Goal: Information Seeking & Learning: Learn about a topic

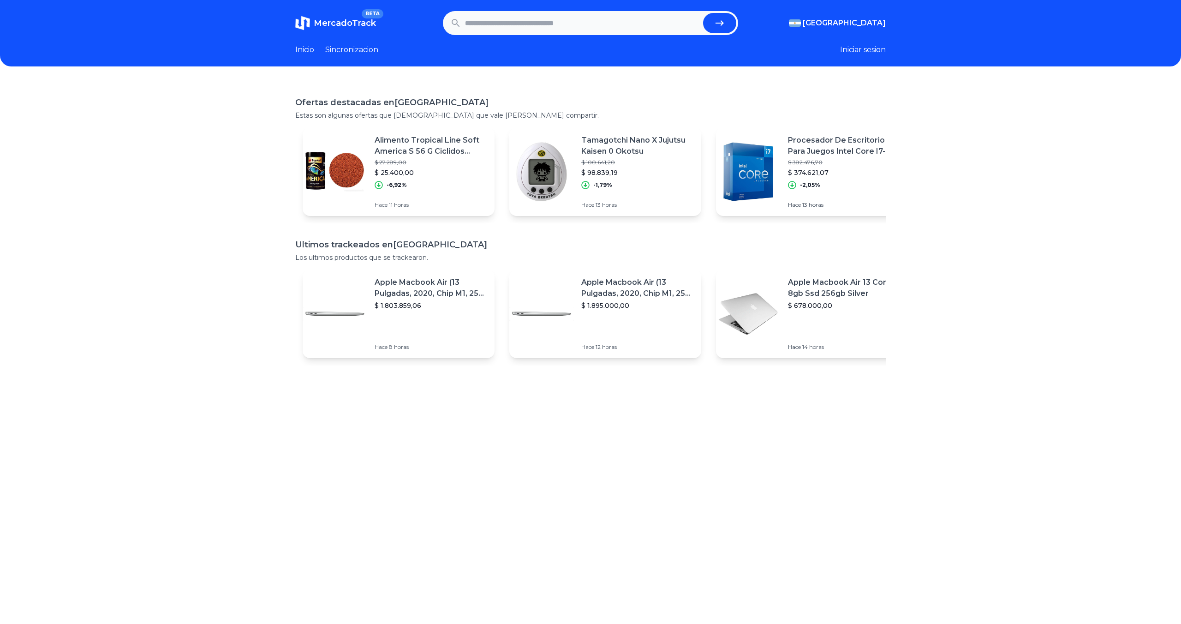
click at [344, 49] on link "Sincronizacion" at bounding box center [351, 49] width 53 height 11
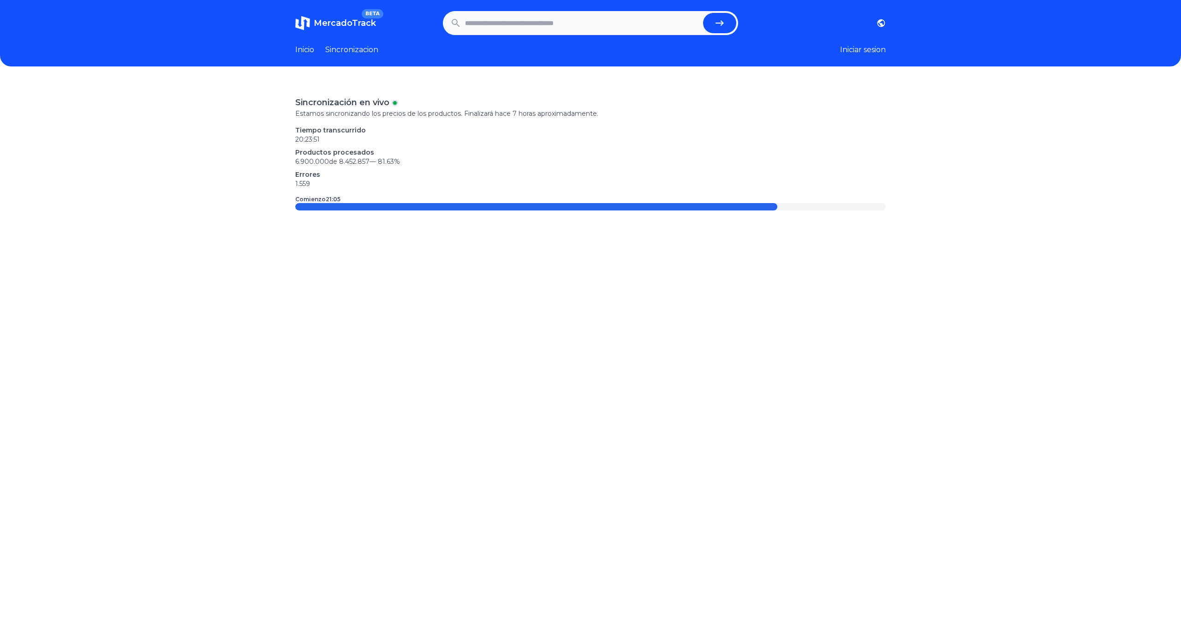
click at [307, 51] on link "Inicio" at bounding box center [304, 49] width 19 height 11
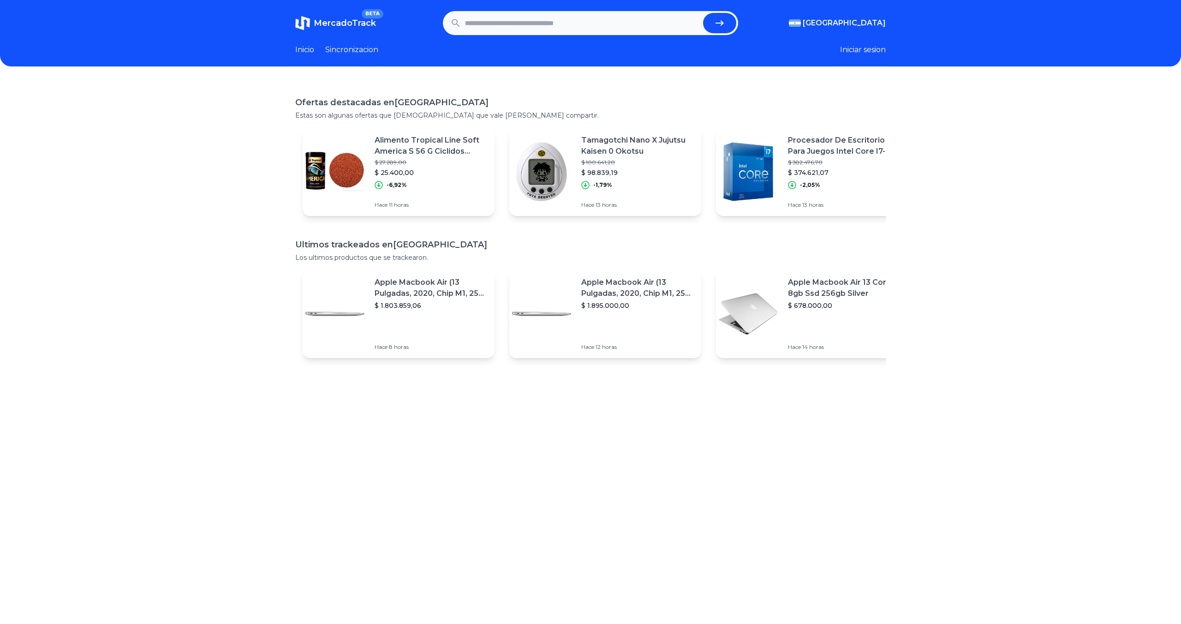
click at [355, 48] on link "Sincronizacion" at bounding box center [351, 49] width 53 height 11
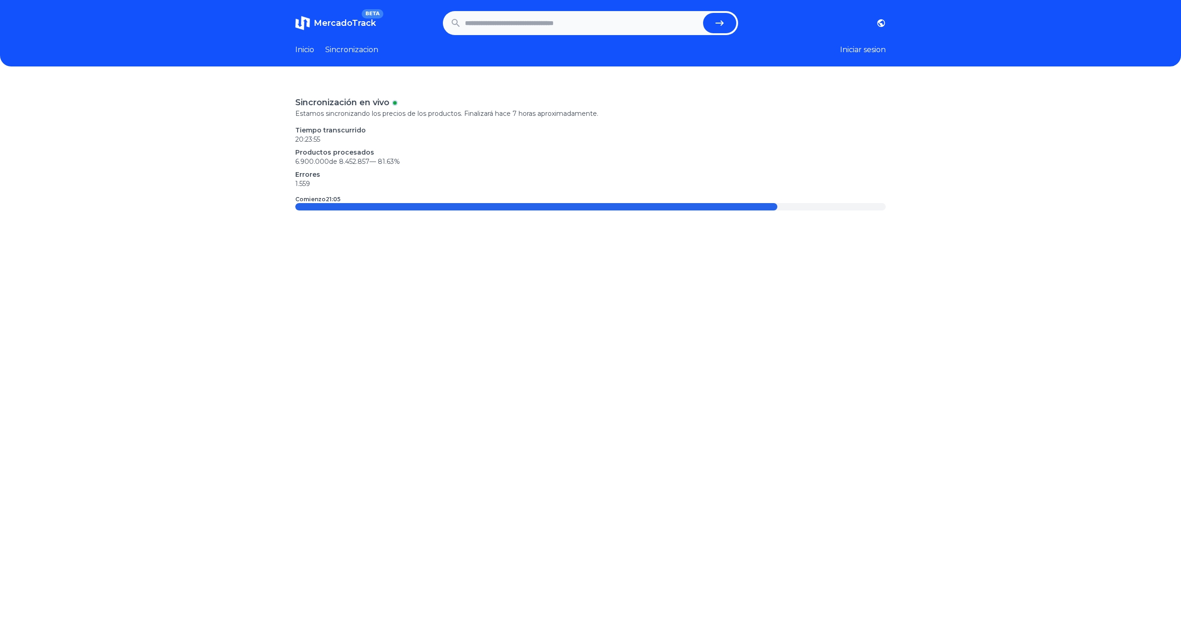
click at [315, 48] on div "Inicio Sincronizacion" at bounding box center [336, 49] width 83 height 11
click at [308, 49] on link "Inicio" at bounding box center [304, 49] width 19 height 11
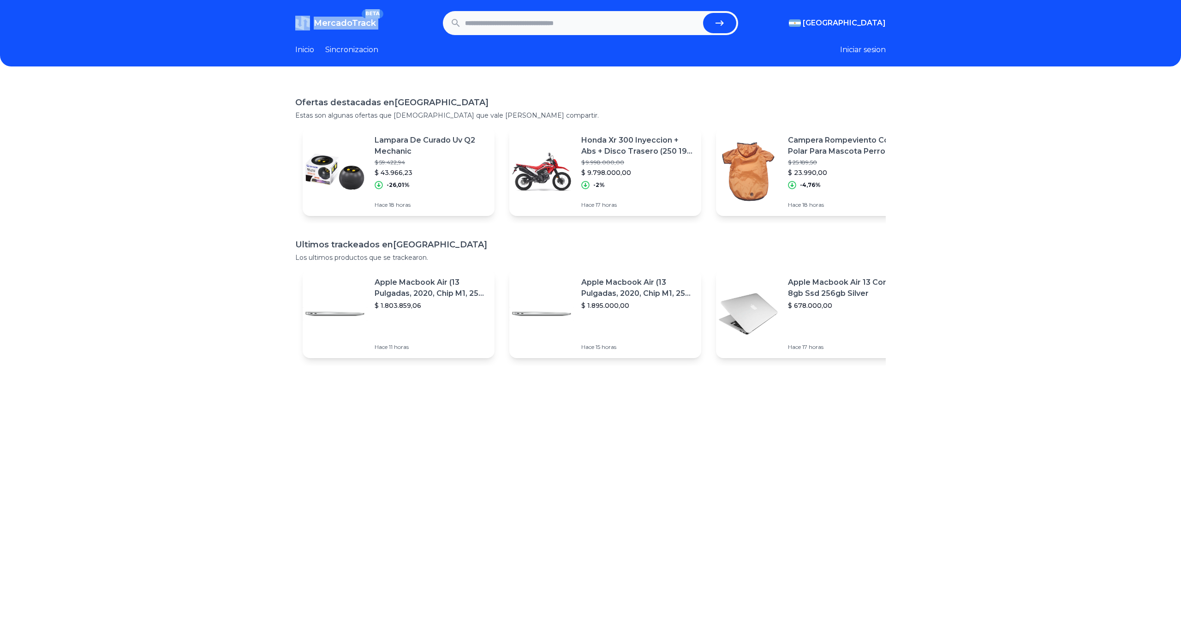
click at [339, 24] on span "MercadoTrack" at bounding box center [345, 23] width 62 height 10
click at [360, 54] on link "Sincronizacion" at bounding box center [351, 49] width 53 height 11
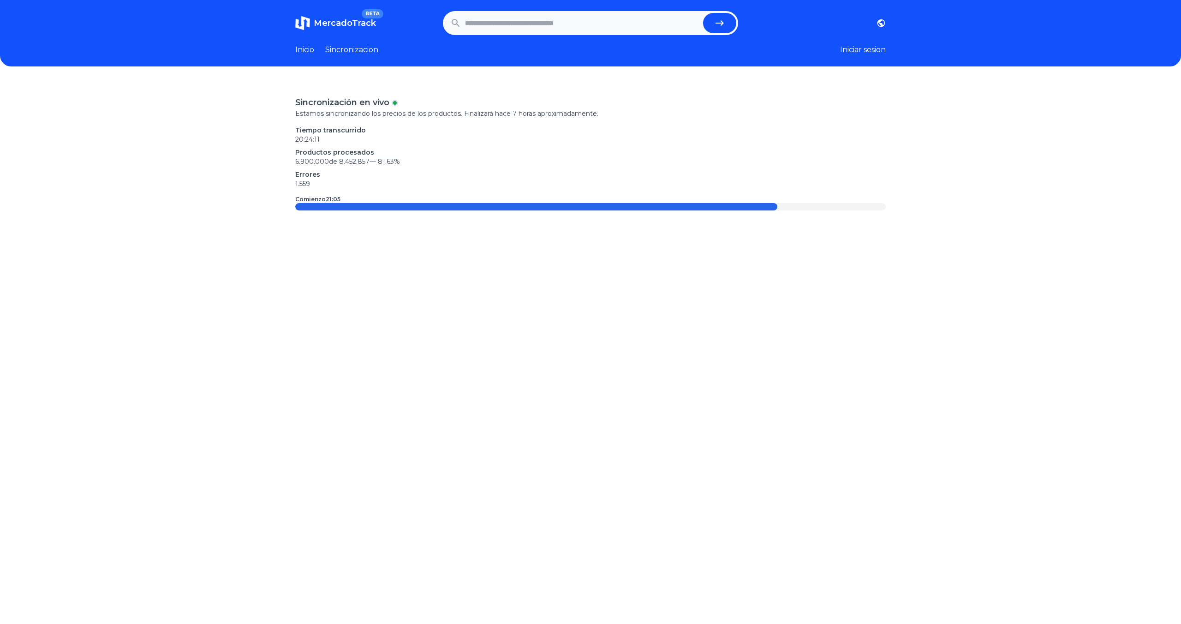
click at [520, 28] on input "text" at bounding box center [582, 23] width 234 height 20
type input "*****"
click at [703, 13] on button "submit" at bounding box center [719, 23] width 33 height 20
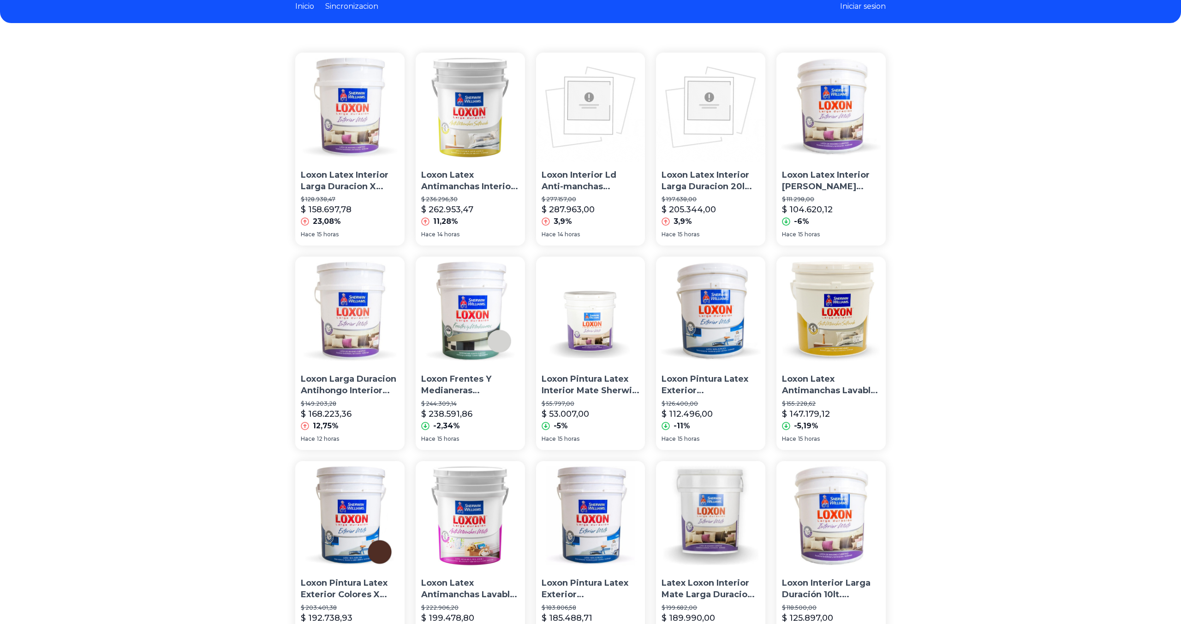
scroll to position [421, 0]
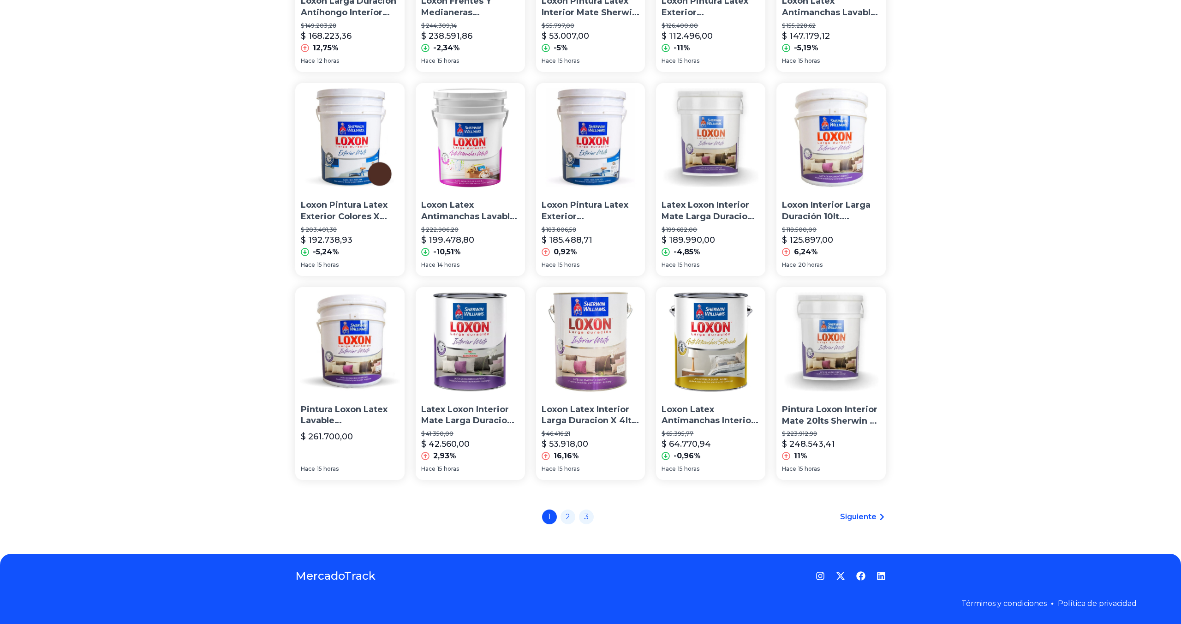
click at [578, 136] on img at bounding box center [590, 137] width 109 height 109
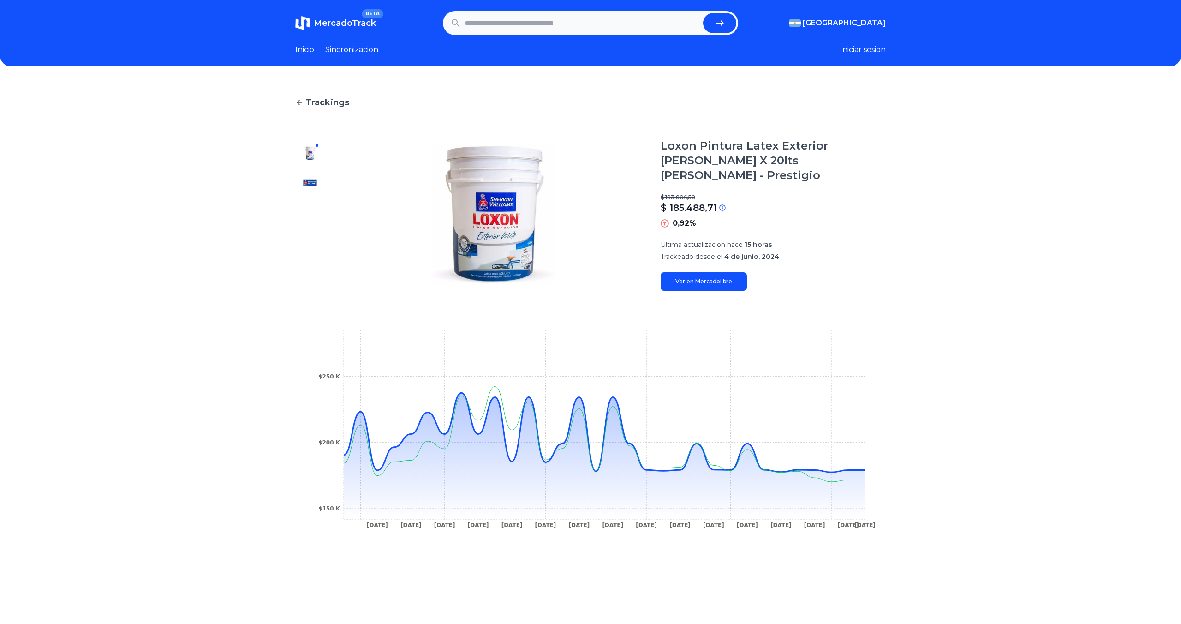
drag, startPoint x: 529, startPoint y: 383, endPoint x: 342, endPoint y: 380, distance: 187.4
drag, startPoint x: 318, startPoint y: 378, endPoint x: 320, endPoint y: 386, distance: 8.2
click at [320, 379] on icon "[DATE] [DATE] [DATE] [DATE] [DATE] [DATE] [DATE] [DATE] [DATE] [DATE] [DATE] [D…" at bounding box center [591, 432] width 554 height 208
drag, startPoint x: 343, startPoint y: 428, endPoint x: 335, endPoint y: 428, distance: 7.9
click at [335, 428] on icon "[DATE] [DATE] [DATE] [DATE] [DATE] [DATE] [DATE] [DATE] [DATE] [DATE] [DATE] [D…" at bounding box center [591, 432] width 554 height 208
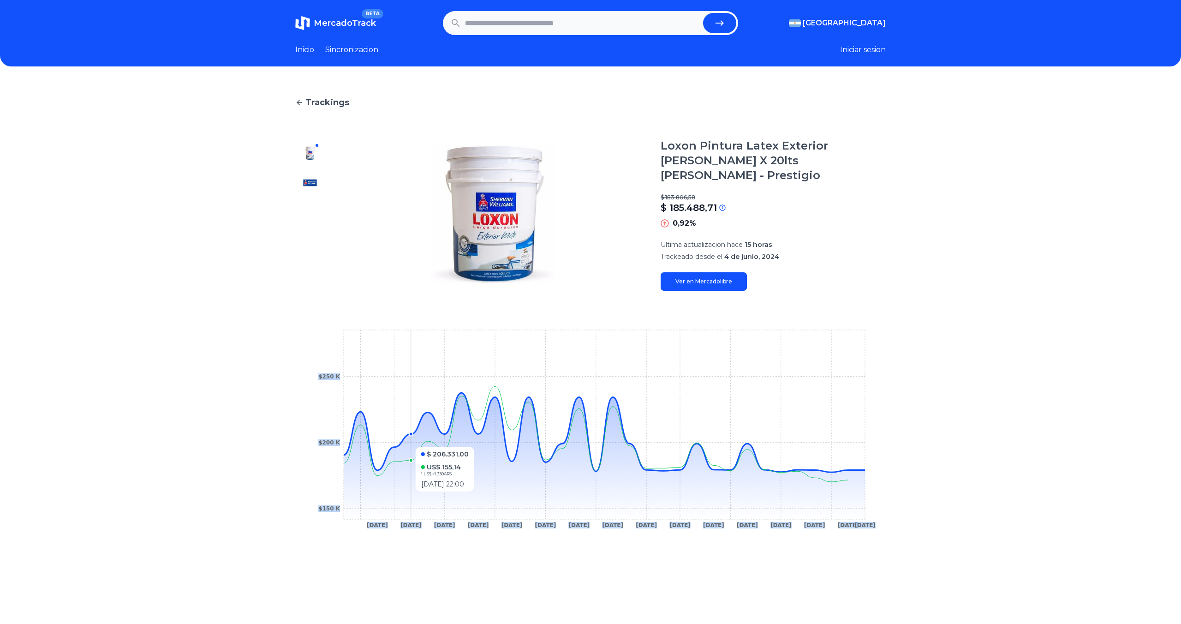
drag, startPoint x: 348, startPoint y: 428, endPoint x: 409, endPoint y: 439, distance: 62.4
click at [418, 428] on icon "[DATE] [DATE] [DATE] [DATE] [DATE] [DATE] [DATE] [DATE] [DATE] [DATE] [DATE] [D…" at bounding box center [591, 432] width 554 height 208
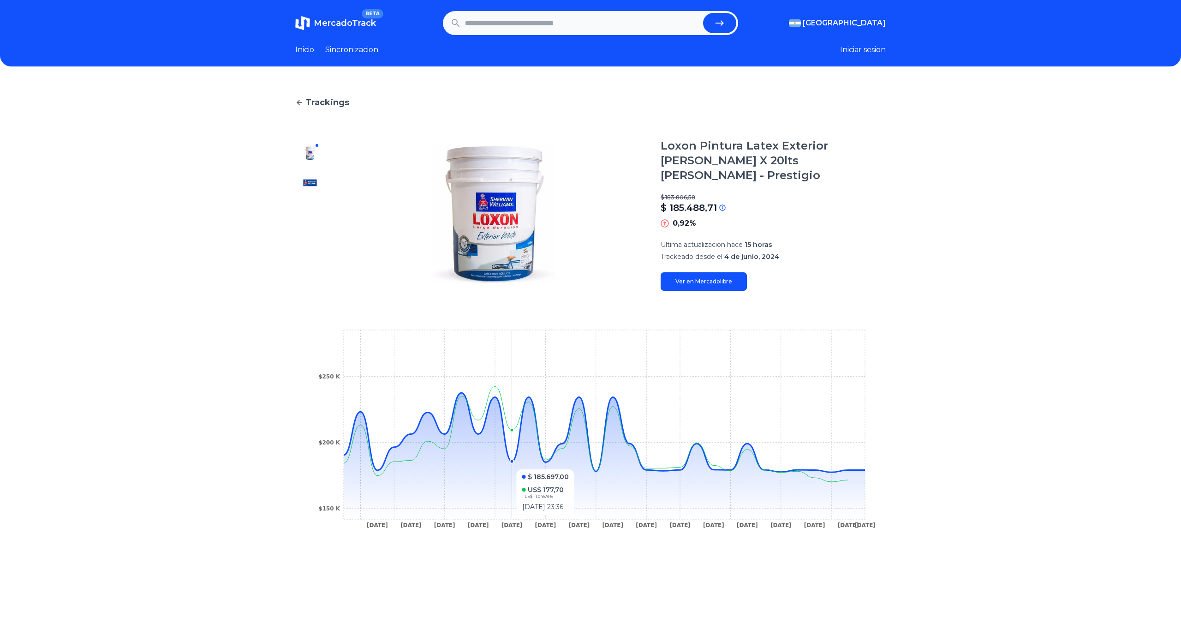
drag, startPoint x: 369, startPoint y: 446, endPoint x: 514, endPoint y: 451, distance: 145.5
click at [538, 449] on icon at bounding box center [604, 456] width 521 height 126
click at [312, 53] on link "Inicio" at bounding box center [304, 49] width 19 height 11
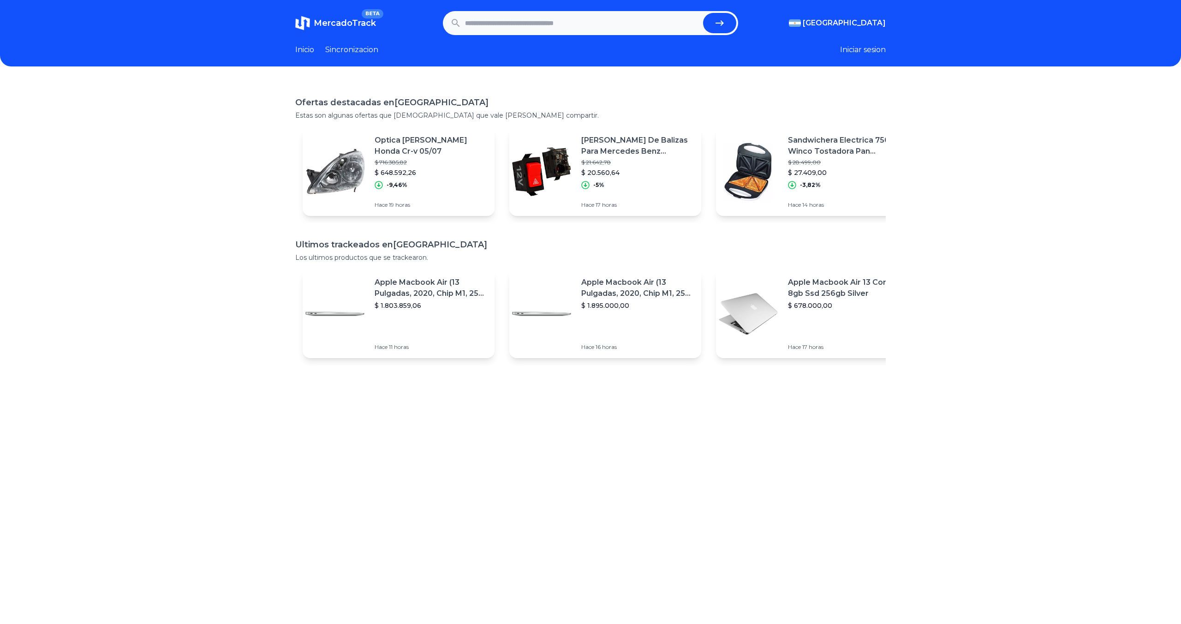
click at [359, 48] on link "Sincronizacion" at bounding box center [351, 49] width 53 height 11
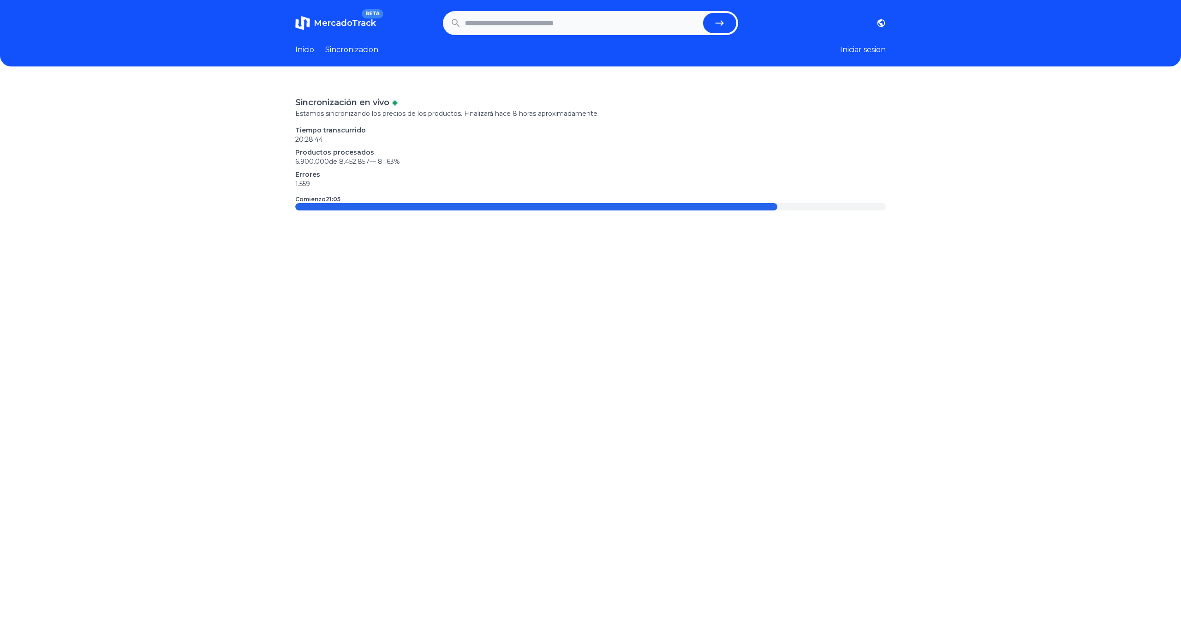
drag, startPoint x: 695, startPoint y: 200, endPoint x: 758, endPoint y: 201, distance: 62.3
click at [758, 201] on div "Comienzo 21:05" at bounding box center [590, 199] width 591 height 7
drag, startPoint x: 760, startPoint y: 202, endPoint x: 780, endPoint y: 202, distance: 20.8
click at [780, 202] on div "Comienzo 21:05" at bounding box center [590, 199] width 591 height 7
drag, startPoint x: 779, startPoint y: 203, endPoint x: 797, endPoint y: 204, distance: 17.5
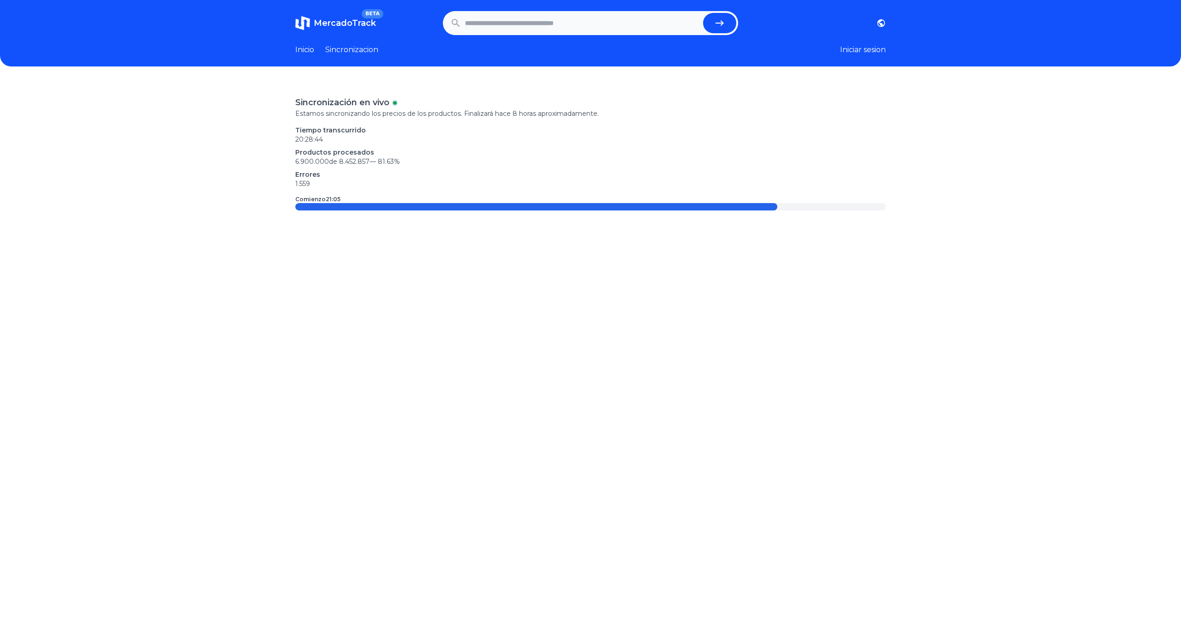
click at [797, 204] on div at bounding box center [590, 206] width 591 height 7
click at [792, 47] on section "Inicio Sincronizacion Iniciar sesion" at bounding box center [590, 49] width 591 height 11
click at [790, 47] on section "Inicio Sincronizacion Iniciar sesion" at bounding box center [590, 49] width 591 height 11
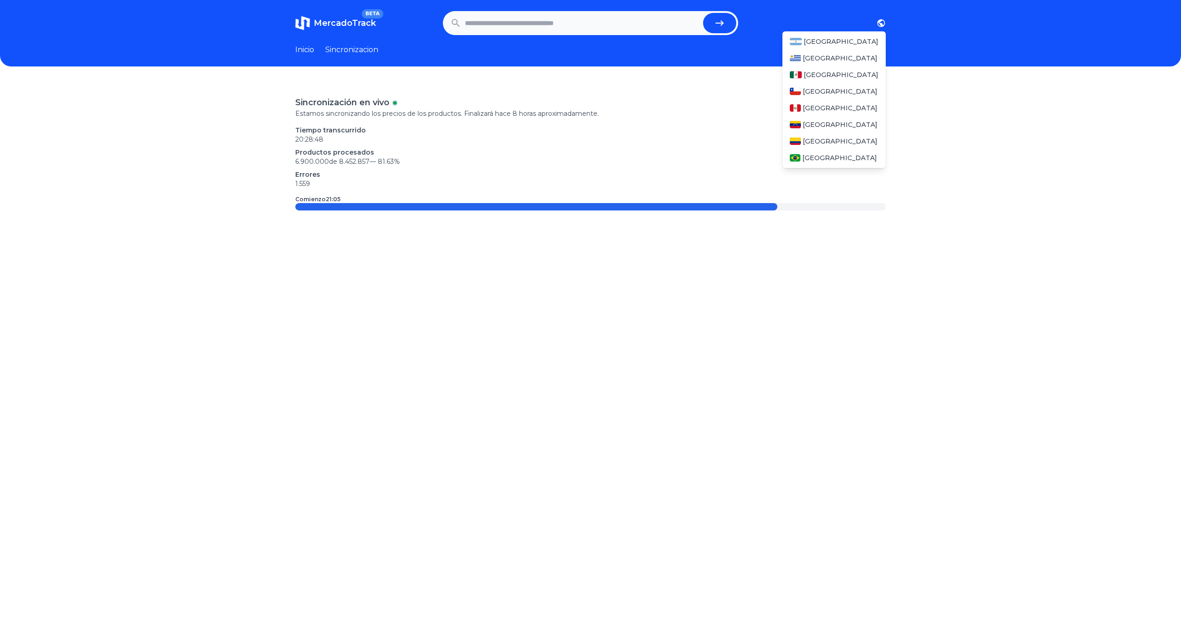
click at [881, 20] on icon "button" at bounding box center [882, 23] width 8 height 8
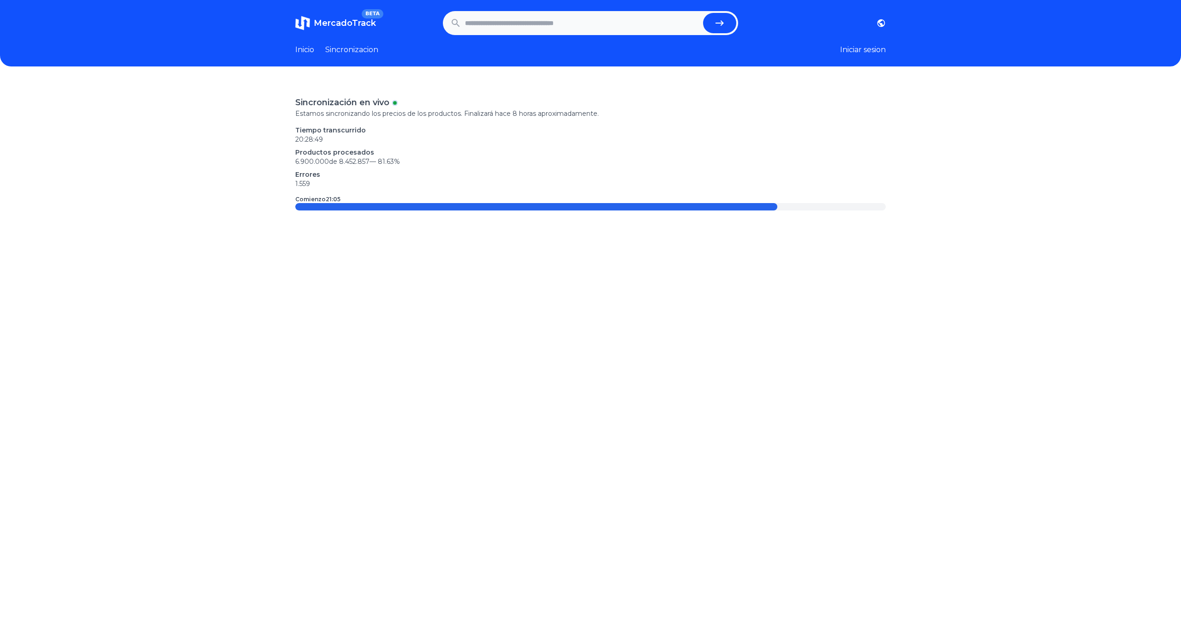
click at [845, 18] on section "MercadoTrack BETA [GEOGRAPHIC_DATA] [GEOGRAPHIC_DATA] [GEOGRAPHIC_DATA] [GEOGRA…" at bounding box center [590, 23] width 591 height 24
click at [776, 23] on div "[GEOGRAPHIC_DATA] [GEOGRAPHIC_DATA] [GEOGRAPHIC_DATA] [GEOGRAPHIC_DATA] [GEOGRA…" at bounding box center [812, 22] width 148 height 9
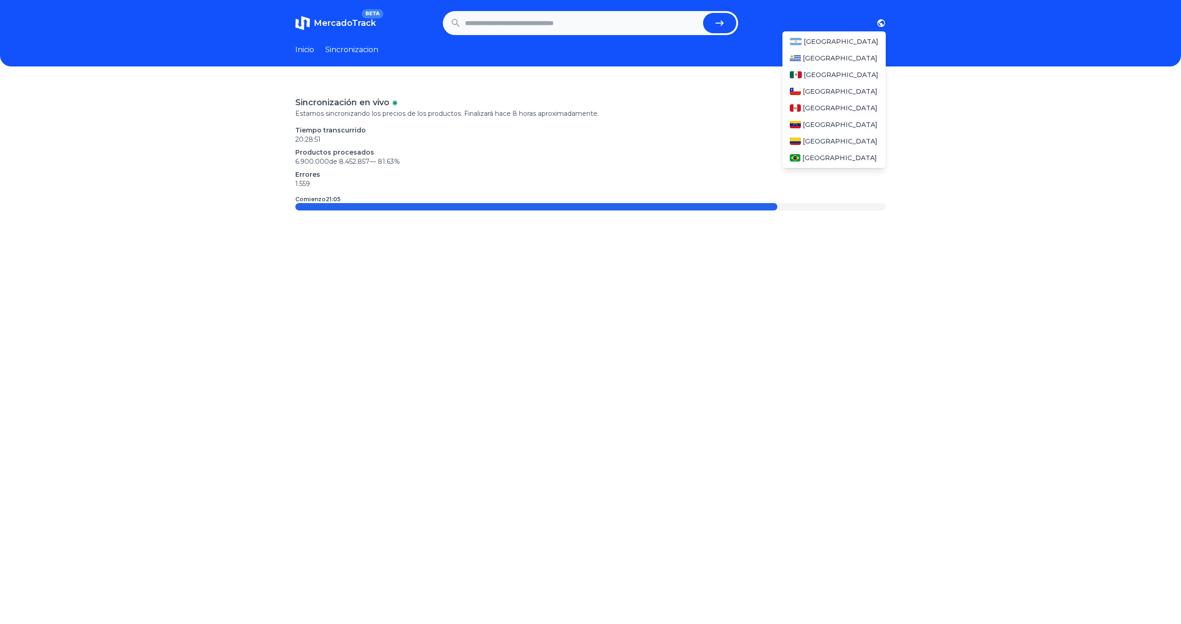
click at [877, 22] on icon "button" at bounding box center [881, 22] width 9 height 9
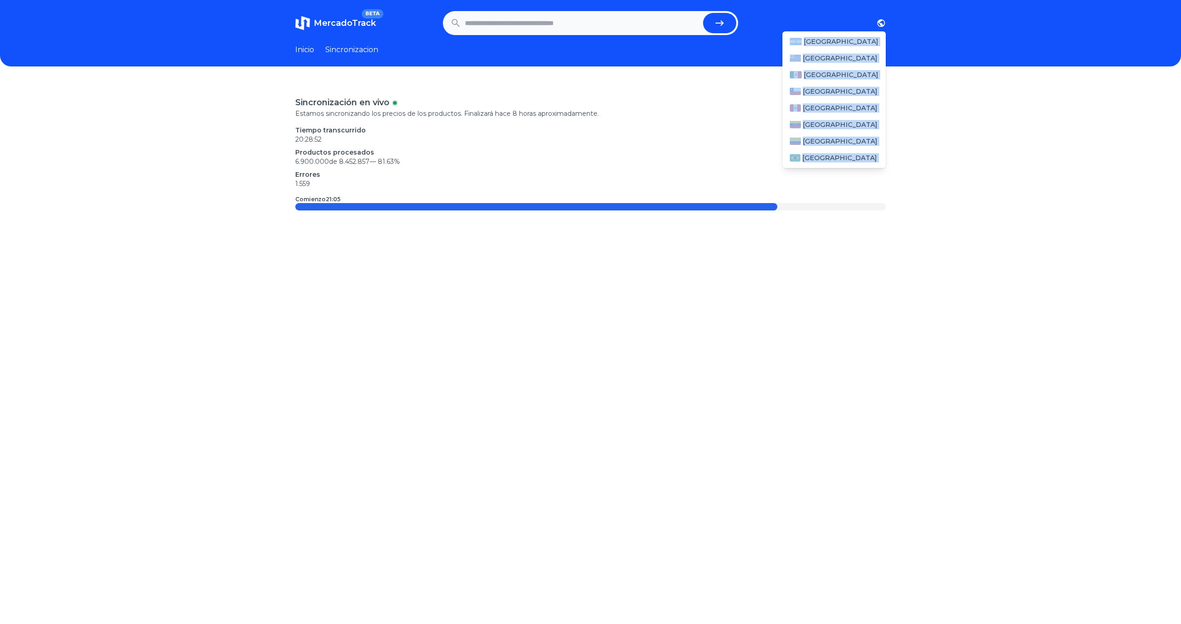
click at [883, 27] on section "MercadoTrack BETA [GEOGRAPHIC_DATA] [GEOGRAPHIC_DATA] [GEOGRAPHIC_DATA] [GEOGRA…" at bounding box center [590, 23] width 591 height 24
click at [863, 42] on div "[GEOGRAPHIC_DATA]" at bounding box center [834, 41] width 103 height 17
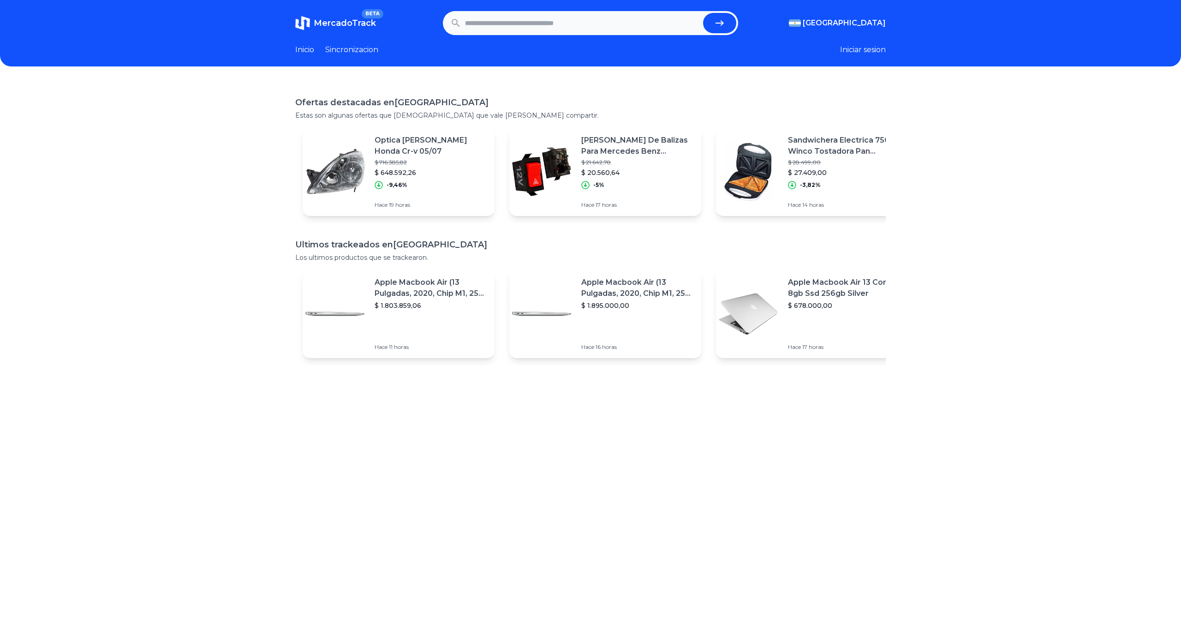
drag, startPoint x: 373, startPoint y: 5, endPoint x: 374, endPoint y: 12, distance: 6.5
click at [374, 6] on header "MercadoTrack BETA [GEOGRAPHIC_DATA] [GEOGRAPHIC_DATA] [GEOGRAPHIC_DATA] [GEOGRA…" at bounding box center [590, 33] width 1181 height 66
click at [374, 12] on span "BETA" at bounding box center [373, 13] width 22 height 9
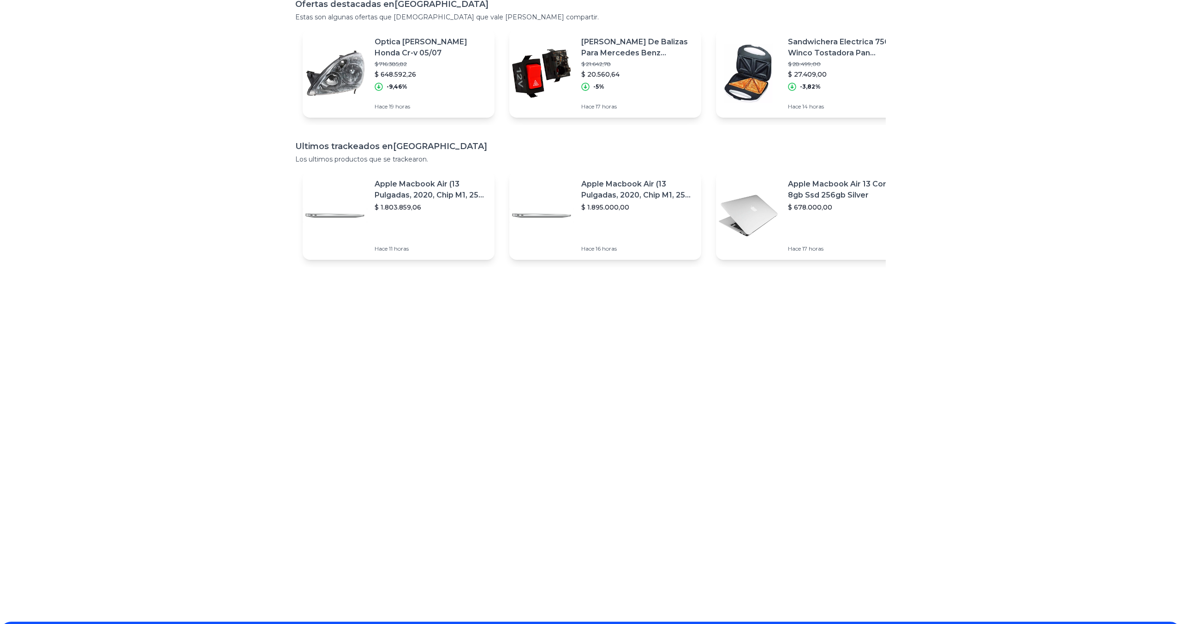
scroll to position [166, 0]
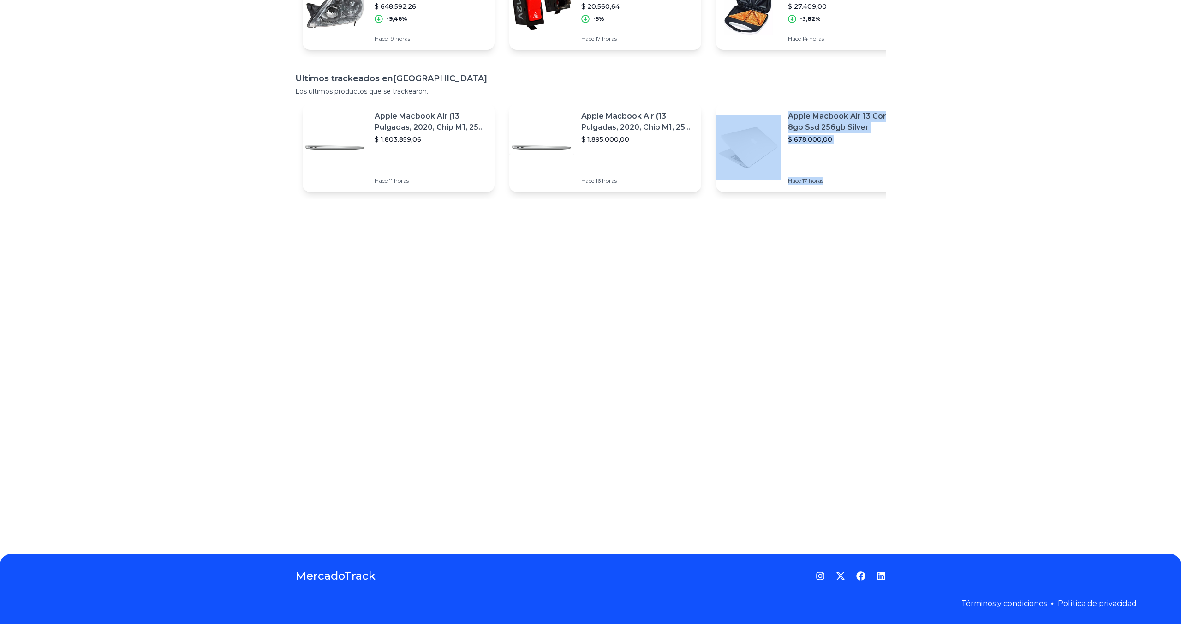
drag, startPoint x: 794, startPoint y: 399, endPoint x: 621, endPoint y: 401, distance: 173.1
click at [621, 401] on div "Ofertas destacadas en [GEOGRAPHIC_DATA] Estas son algunas ofertas que [DEMOGRAP…" at bounding box center [590, 227] width 1181 height 624
drag, startPoint x: 1053, startPoint y: 436, endPoint x: 1089, endPoint y: 432, distance: 36.2
click at [1086, 432] on div "Ofertas destacadas en [GEOGRAPHIC_DATA] Estas son algunas ofertas que [DEMOGRAP…" at bounding box center [590, 227] width 1181 height 624
